Goal: Information Seeking & Learning: Check status

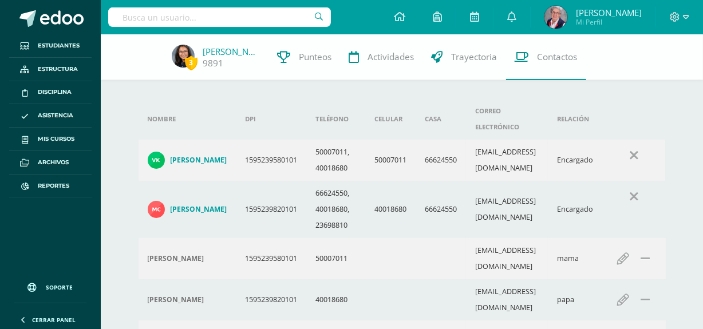
click at [173, 18] on input "text" at bounding box center [219, 16] width 223 height 19
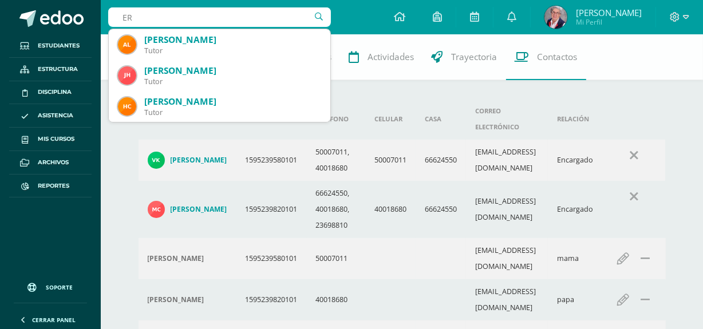
type input "E"
type input "JOSE ERNESTO MART"
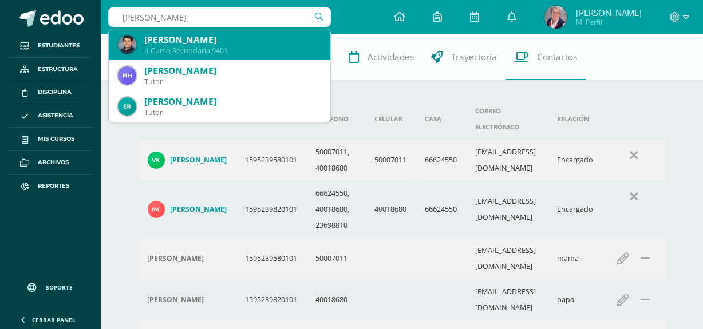
click at [216, 41] on div "Jose Ernesto Martínez Morán" at bounding box center [232, 40] width 177 height 12
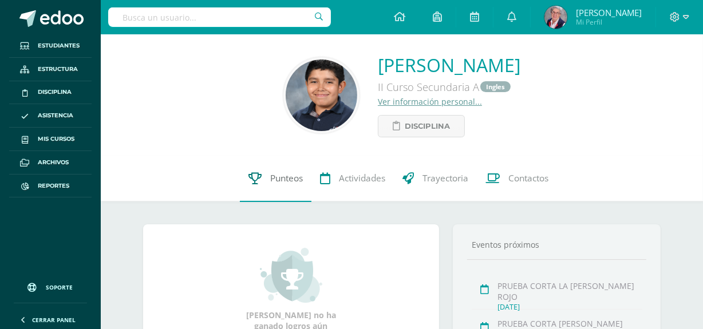
click at [283, 178] on span "Punteos" at bounding box center [286, 179] width 33 height 12
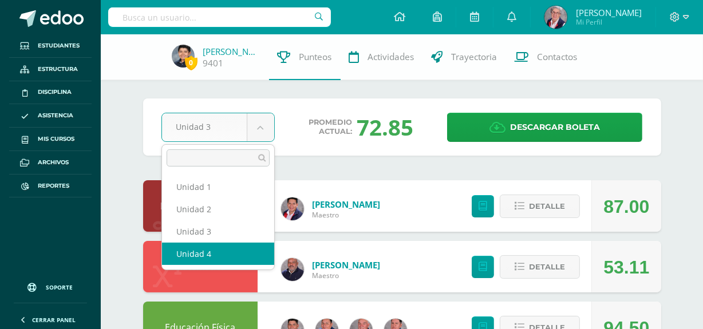
select select "Unidad 4"
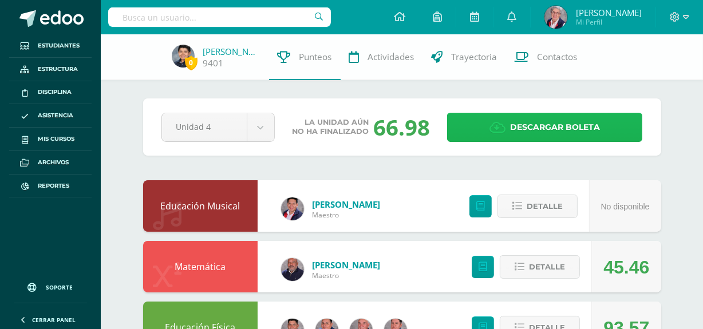
click at [577, 128] on span "Descargar boleta" at bounding box center [555, 127] width 90 height 28
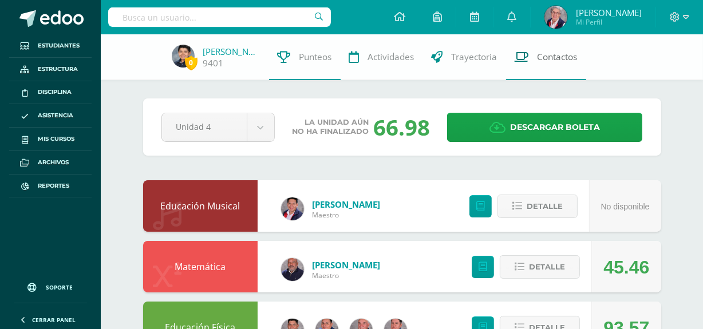
click at [550, 58] on span "Contactos" at bounding box center [558, 57] width 40 height 12
